Goal: Check status: Check status

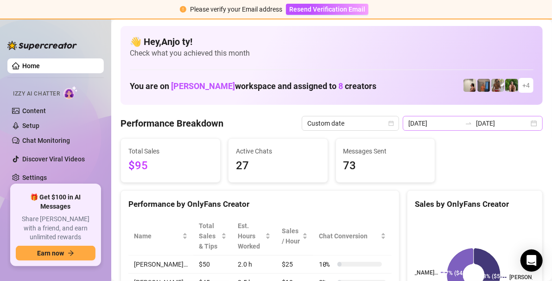
click at [527, 123] on div "[DATE] [DATE]" at bounding box center [473, 123] width 140 height 15
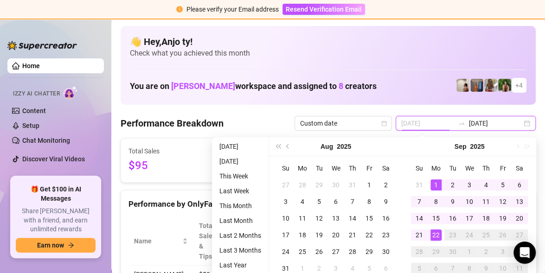
type input "[DATE]"
click at [439, 182] on div "1" at bounding box center [435, 185] width 11 height 11
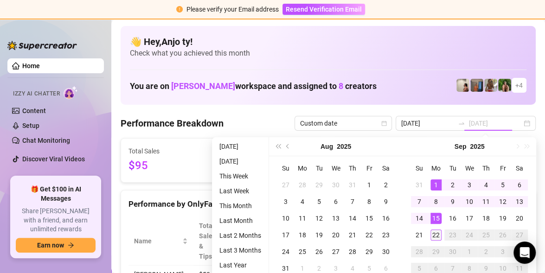
click at [437, 235] on div "22" at bounding box center [435, 235] width 11 height 11
type input "[DATE]"
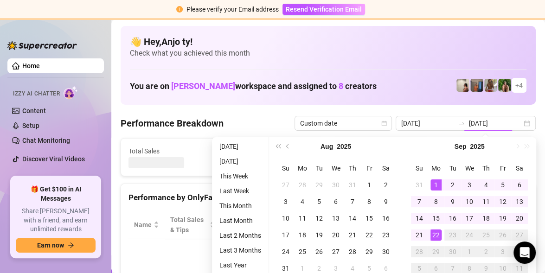
type input "[DATE]"
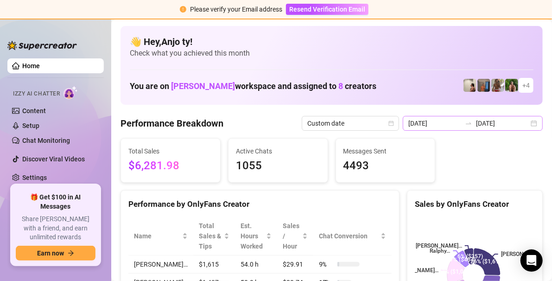
click at [528, 121] on div "[DATE] [DATE]" at bounding box center [473, 123] width 140 height 15
click at [527, 123] on div "[DATE] [DATE]" at bounding box center [473, 123] width 140 height 15
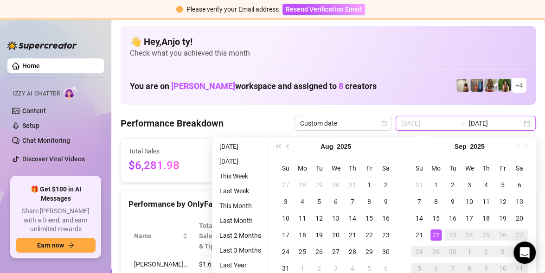
type input "[DATE]"
click at [436, 235] on div "22" at bounding box center [435, 235] width 11 height 11
click at [436, 235] on rect at bounding box center [469, 275] width 118 height 116
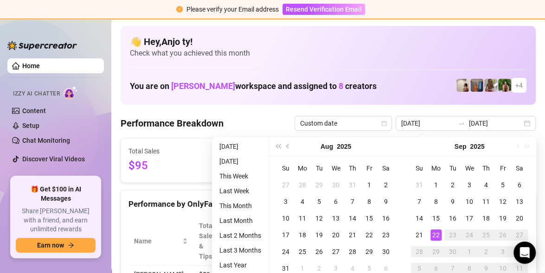
type input "[DATE]"
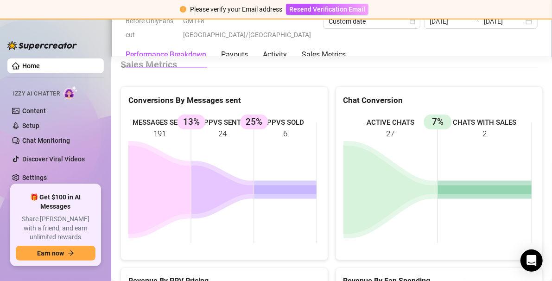
scroll to position [1299, 0]
